Goal: Information Seeking & Learning: Learn about a topic

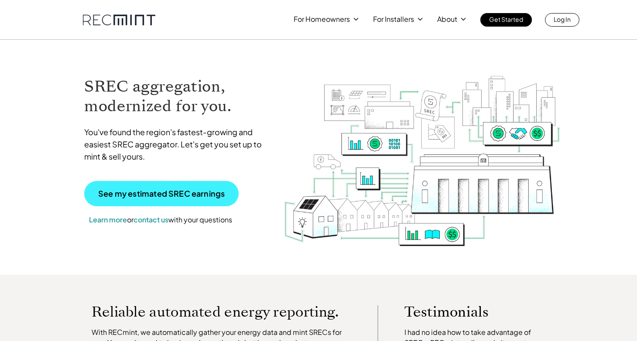
click at [153, 192] on p "See my estimated SREC earnings" at bounding box center [161, 194] width 126 height 8
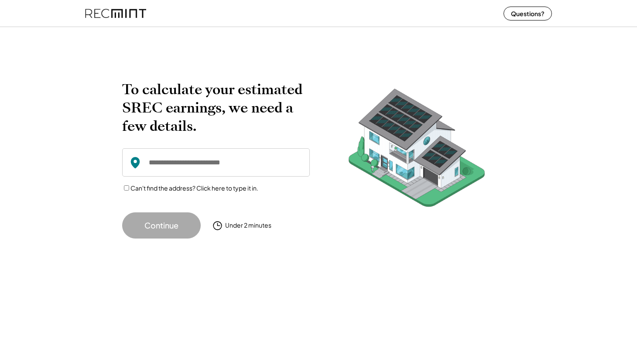
click at [151, 170] on input "input" at bounding box center [215, 162] width 187 height 28
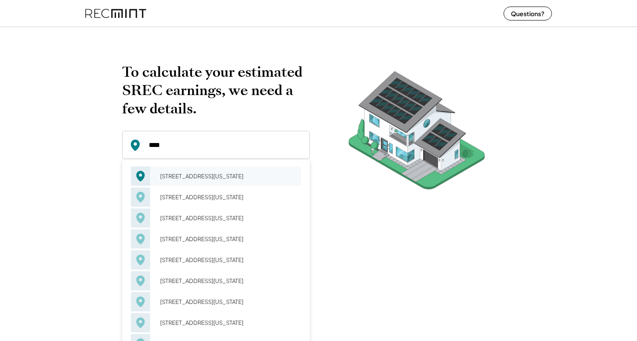
click at [215, 182] on div "4704 10th St NE Washington, DC 20017" at bounding box center [227, 176] width 146 height 12
type input "**********"
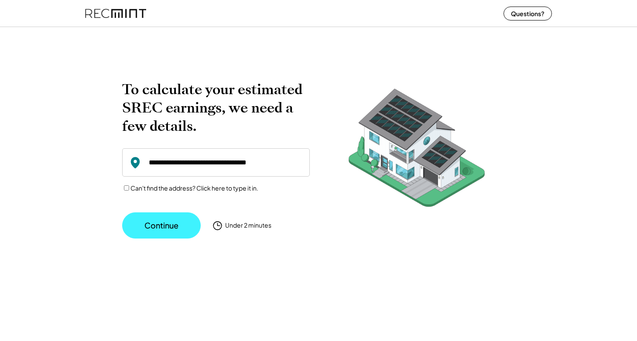
click at [171, 230] on button "Continue" at bounding box center [161, 225] width 78 height 26
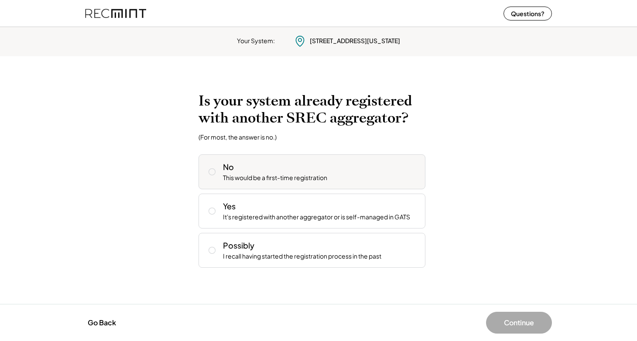
click at [225, 165] on div "No" at bounding box center [228, 166] width 11 height 11
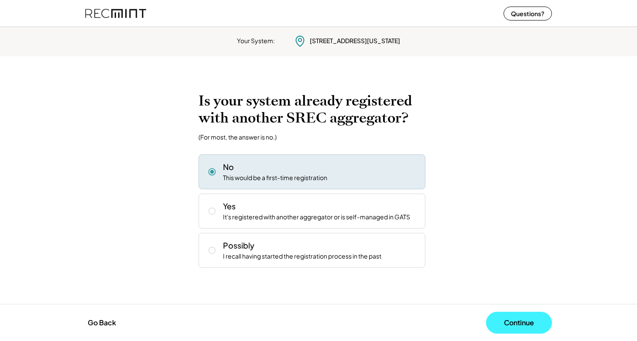
click at [497, 313] on button "Continue" at bounding box center [519, 323] width 66 height 22
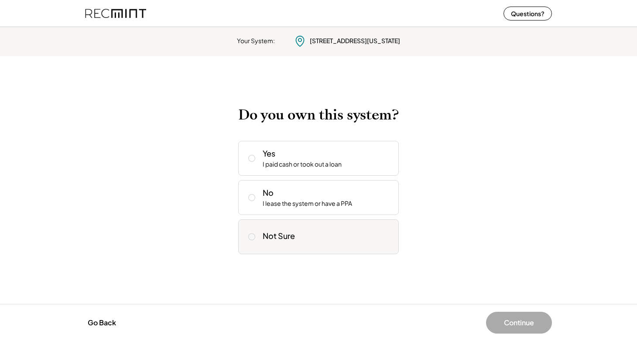
click at [347, 241] on div "Not Sure" at bounding box center [326, 234] width 129 height 17
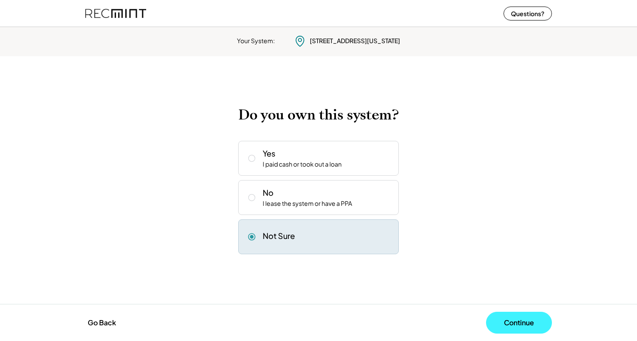
click at [501, 320] on button "Continue" at bounding box center [519, 323] width 66 height 22
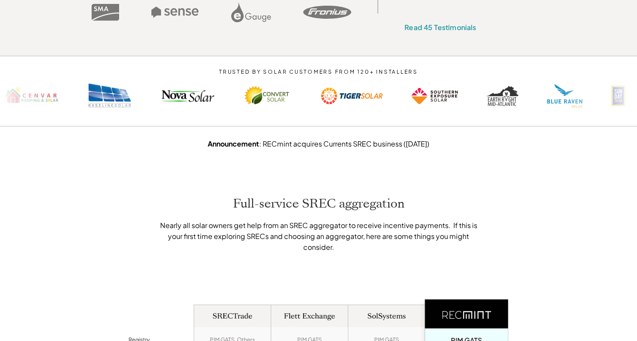
scroll to position [398, 0]
